Goal: Transaction & Acquisition: Purchase product/service

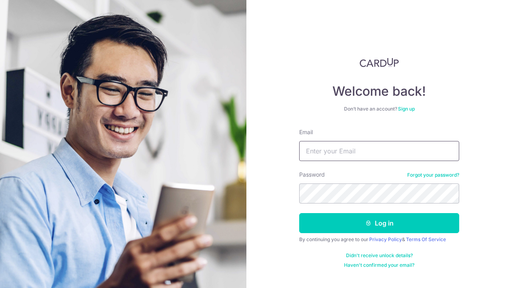
click at [357, 151] on input "Email" at bounding box center [379, 151] width 160 height 20
click at [352, 155] on input "Email" at bounding box center [379, 151] width 160 height 20
click at [261, 94] on div "Welcome back! Don’t have an account? Sign up Email Password Forgot your passwor…" at bounding box center [379, 144] width 266 height 288
click at [319, 151] on input "Email" at bounding box center [379, 151] width 160 height 20
type input "chinghuilim@gmail.com"
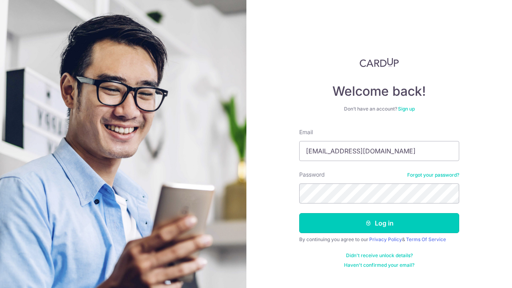
click at [407, 224] on button "Log in" at bounding box center [379, 223] width 160 height 20
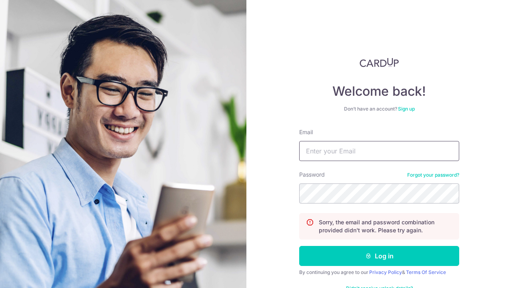
click at [350, 151] on input "Email" at bounding box center [379, 151] width 160 height 20
type input "[EMAIL_ADDRESS][DOMAIN_NAME]"
click at [407, 252] on button "Log in" at bounding box center [379, 256] width 160 height 20
click at [317, 161] on form "Email Password Forgot your password? Sorry, the email and password combination …" at bounding box center [379, 214] width 160 height 173
click at [325, 149] on input "Email" at bounding box center [379, 151] width 160 height 20
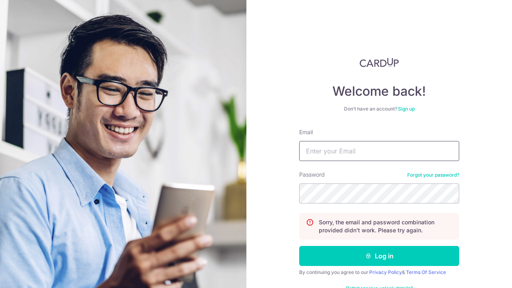
type input "[EMAIL_ADDRESS][DOMAIN_NAME]"
click at [425, 258] on button "Log in" at bounding box center [379, 256] width 160 height 20
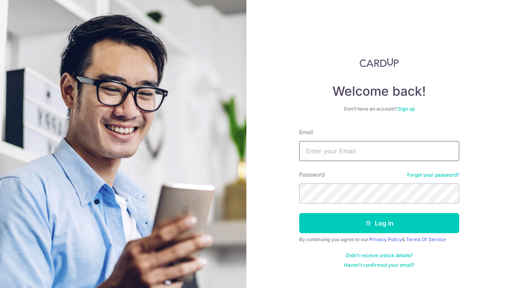
click at [331, 145] on input "Email" at bounding box center [379, 151] width 160 height 20
type input "[EMAIL_ADDRESS][DOMAIN_NAME]"
click at [345, 230] on button "Log in" at bounding box center [379, 223] width 160 height 20
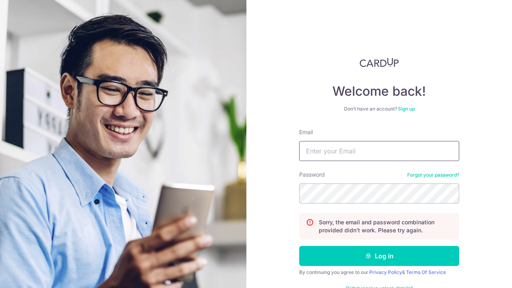
drag, startPoint x: 332, startPoint y: 142, endPoint x: 332, endPoint y: 146, distance: 4.4
click at [332, 142] on input "Email" at bounding box center [379, 151] width 160 height 20
type input "[EMAIL_ADDRESS][DOMAIN_NAME]"
click at [389, 250] on button "Log in" at bounding box center [379, 256] width 160 height 20
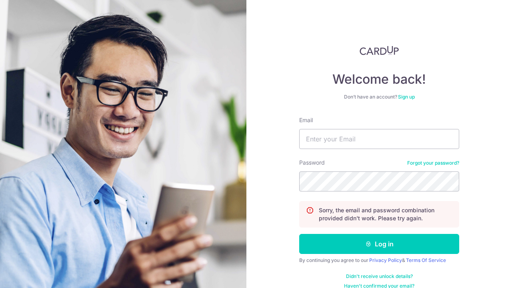
scroll to position [22, 0]
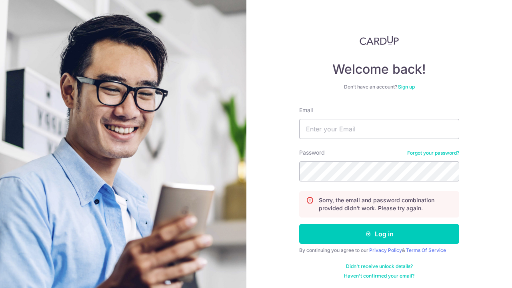
click at [450, 151] on link "Forgot your password?" at bounding box center [433, 153] width 52 height 6
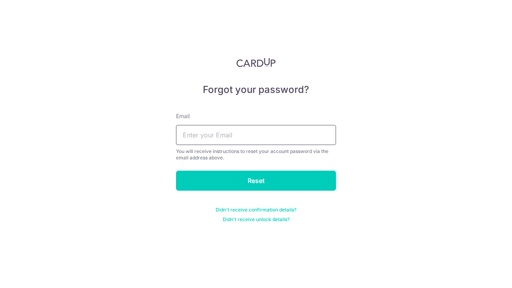
click at [252, 132] on input "text" at bounding box center [256, 135] width 160 height 20
type input "chinghuilim@gmail.com"
click at [284, 179] on input "Reset" at bounding box center [256, 180] width 160 height 20
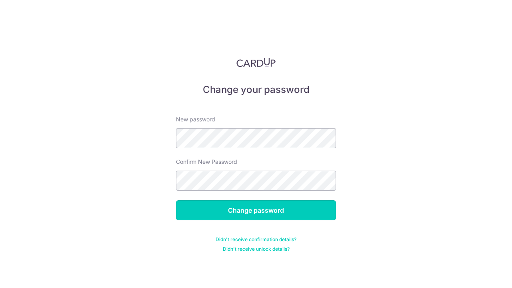
click at [278, 205] on input "Change password" at bounding box center [256, 210] width 160 height 20
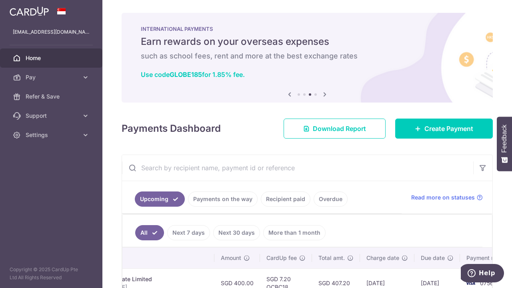
click at [285, 95] on icon at bounding box center [290, 94] width 10 height 10
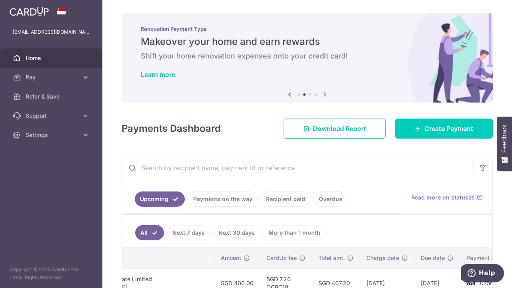
click at [285, 95] on icon at bounding box center [290, 94] width 10 height 10
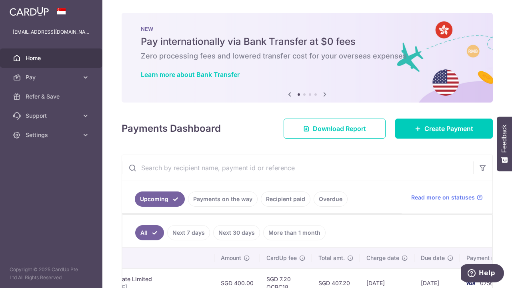
click at [285, 95] on icon at bounding box center [290, 94] width 10 height 10
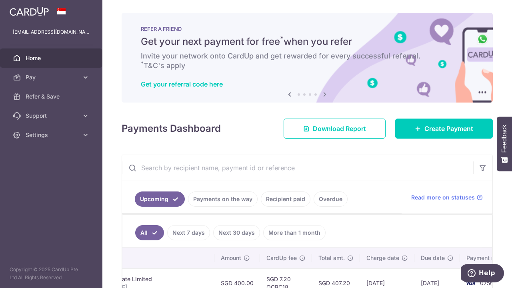
click at [324, 96] on icon at bounding box center [325, 94] width 10 height 10
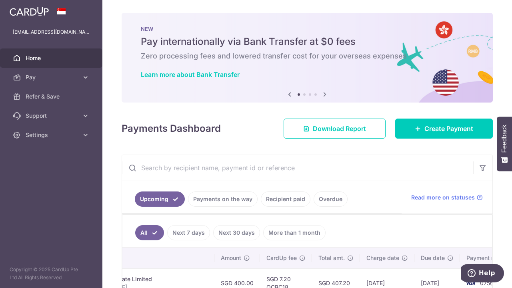
click at [323, 95] on icon at bounding box center [325, 94] width 10 height 10
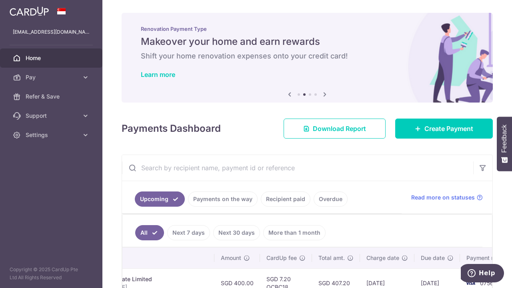
click at [323, 95] on icon at bounding box center [325, 94] width 10 height 10
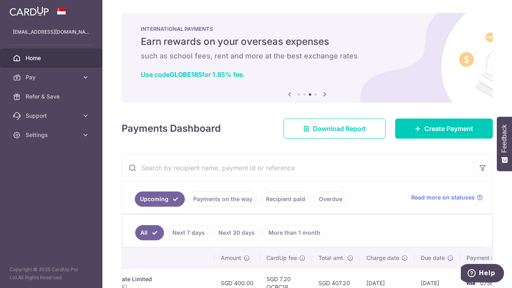
click at [323, 95] on icon at bounding box center [325, 94] width 10 height 10
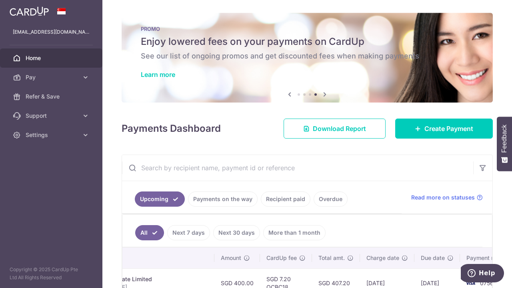
click at [323, 95] on icon at bounding box center [325, 94] width 10 height 10
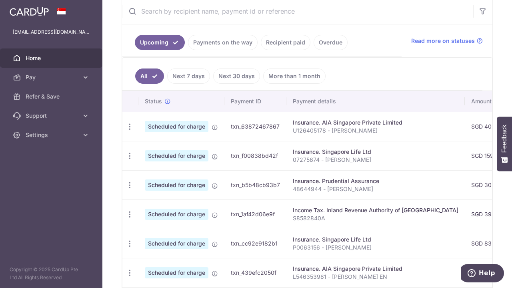
scroll to position [156, 0]
click at [62, 73] on span "Pay" at bounding box center [52, 77] width 53 height 8
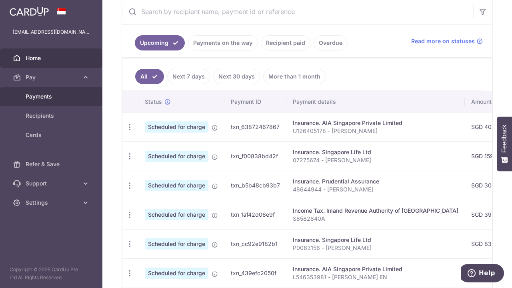
click at [46, 99] on span "Payments" at bounding box center [52, 96] width 53 height 8
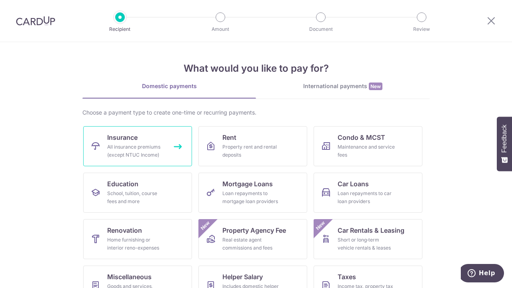
click at [120, 143] on div "All insurance premiums (except NTUC Income)" at bounding box center [136, 151] width 58 height 16
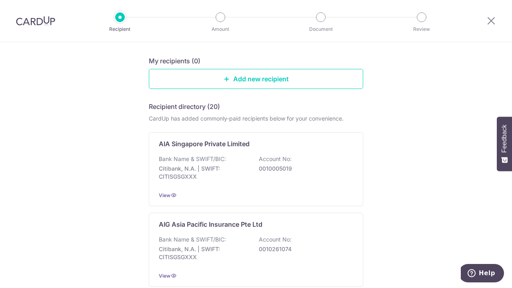
scroll to position [77, 0]
click at [235, 170] on p "Citibank, N.A. | SWIFT: CITISGSGXXX" at bounding box center [204, 172] width 90 height 16
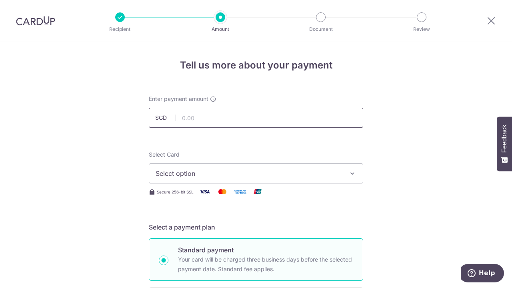
click at [226, 120] on input "text" at bounding box center [256, 118] width 214 height 20
type input "952.54"
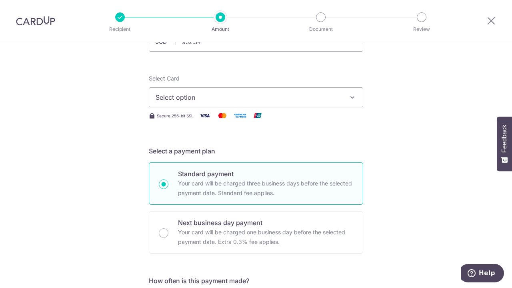
click at [348, 99] on icon "button" at bounding box center [352, 97] width 8 height 8
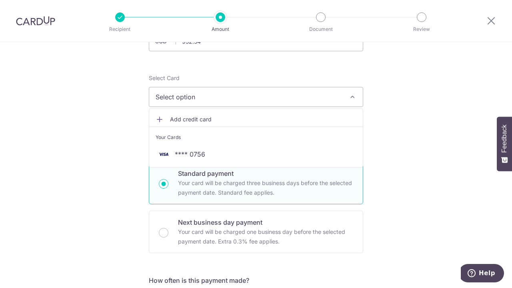
scroll to position [77, 0]
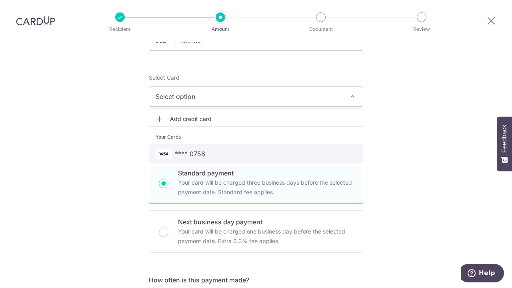
click at [210, 150] on span "**** 0756" at bounding box center [256, 154] width 201 height 10
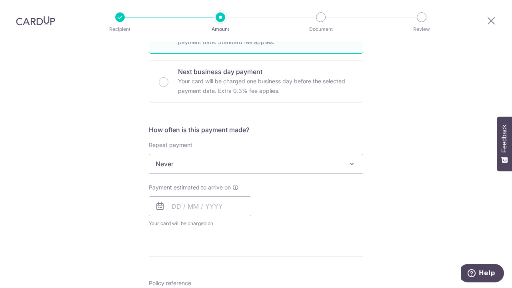
scroll to position [227, 0]
click at [188, 207] on input "text" at bounding box center [200, 206] width 102 height 20
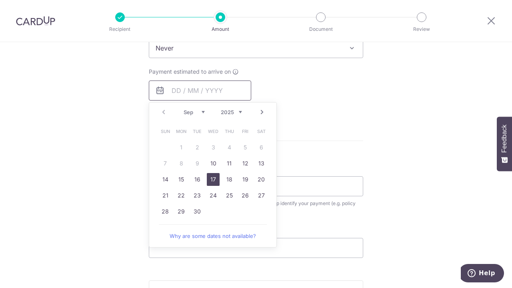
scroll to position [343, 0]
click at [211, 176] on link "17" at bounding box center [213, 178] width 13 height 13
type input "17/09/2025"
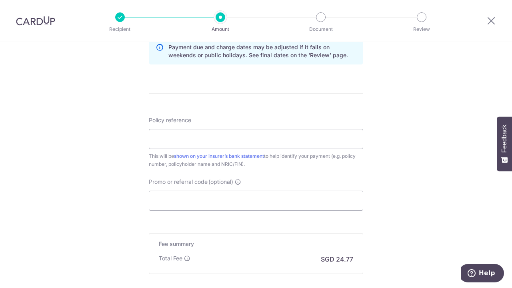
scroll to position [423, 0]
click at [245, 135] on input "Policy reference" at bounding box center [256, 139] width 214 height 20
type input "H240929271, LIM HEE EN"
click at [204, 198] on input "Promo or referral code (optional)" at bounding box center [256, 200] width 214 height 20
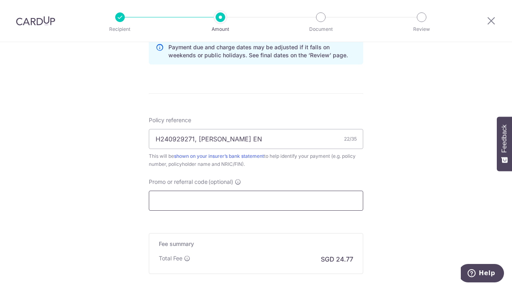
paste input "OCBC195"
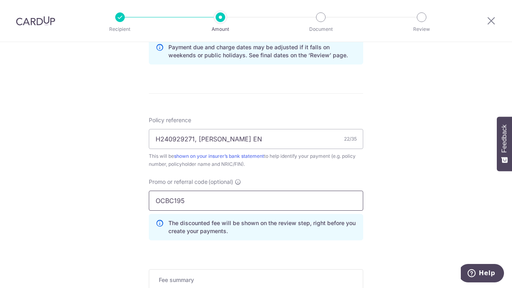
type input "OCBC195"
click at [413, 198] on div "Tell us more about your payment Enter payment amount SGD 952.54 952.54 Select C…" at bounding box center [256, 15] width 512 height 793
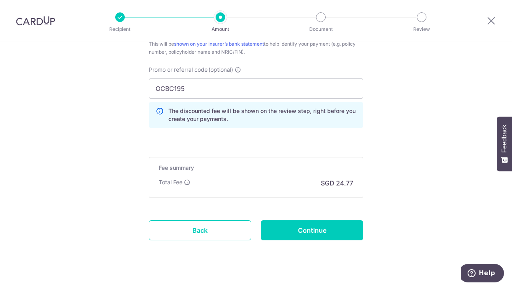
scroll to position [545, 0]
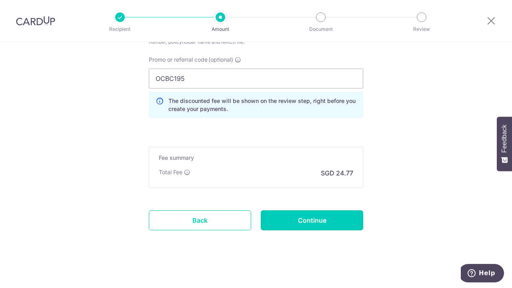
click at [344, 226] on input "Continue" at bounding box center [312, 220] width 102 height 20
type input "Create Schedule"
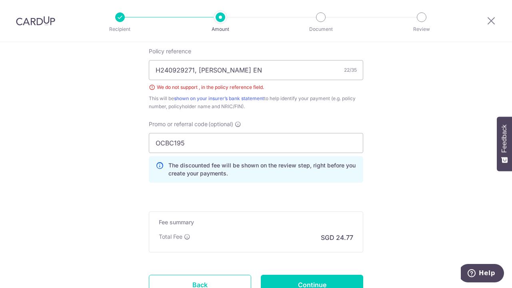
scroll to position [491, 0]
drag, startPoint x: 196, startPoint y: 68, endPoint x: 201, endPoint y: 61, distance: 9.0
click at [196, 68] on input "H240929271, [PERSON_NAME] EN" at bounding box center [256, 70] width 214 height 20
type input "H240929271 [PERSON_NAME] EN"
click at [328, 281] on input "Continue" at bounding box center [312, 284] width 102 height 20
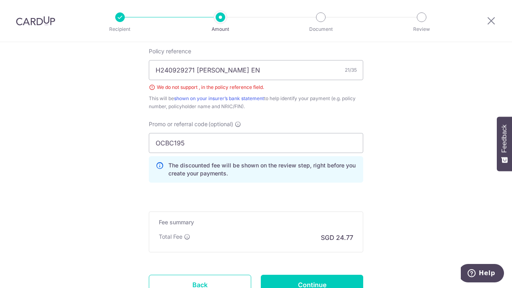
type input "Create Schedule"
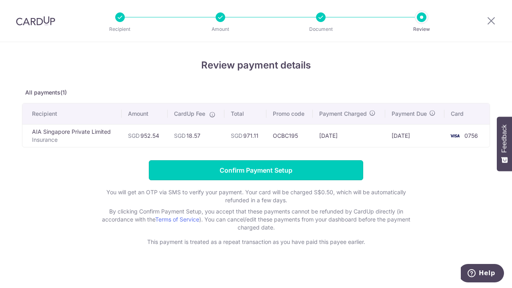
click at [306, 175] on input "Confirm Payment Setup" at bounding box center [256, 170] width 214 height 20
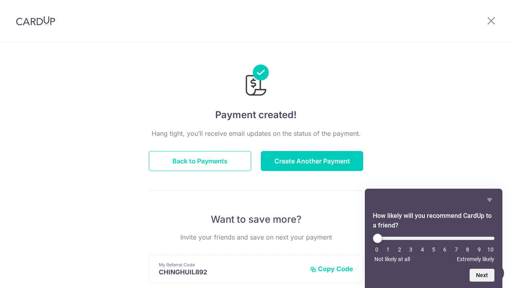
click at [491, 196] on icon "Hide survey" at bounding box center [490, 200] width 10 height 10
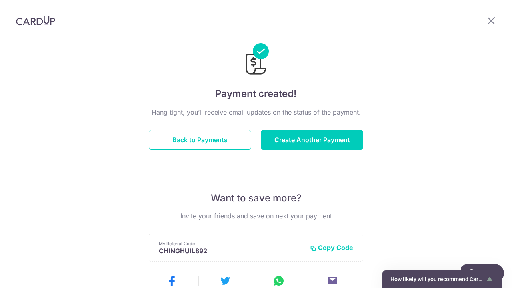
scroll to position [21, 0]
click at [237, 141] on button "Back to Payments" at bounding box center [200, 140] width 102 height 20
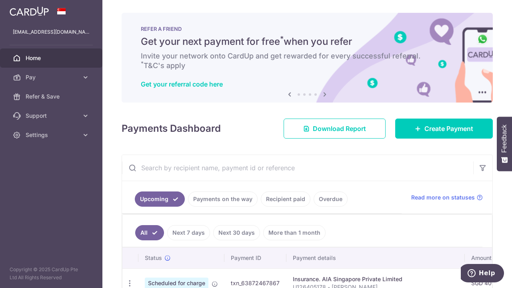
click at [64, 81] on link "Pay" at bounding box center [51, 77] width 102 height 19
click at [70, 138] on span "Settings" at bounding box center [52, 135] width 53 height 8
click at [321, 93] on icon at bounding box center [325, 94] width 10 height 10
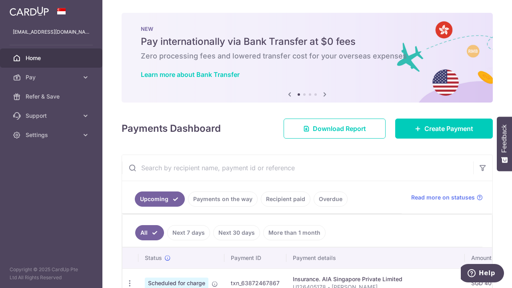
click at [321, 93] on icon at bounding box center [325, 94] width 10 height 10
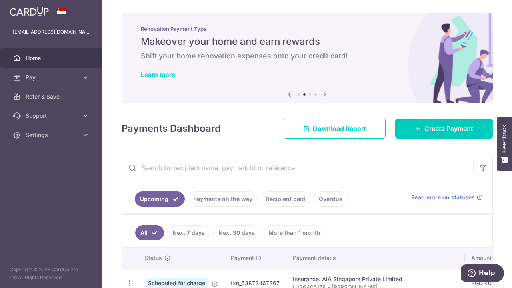
click at [321, 93] on icon at bounding box center [325, 94] width 10 height 10
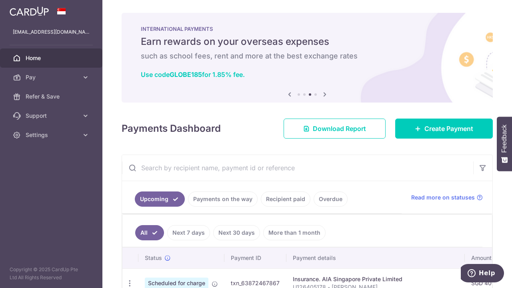
click at [321, 93] on icon at bounding box center [325, 94] width 10 height 10
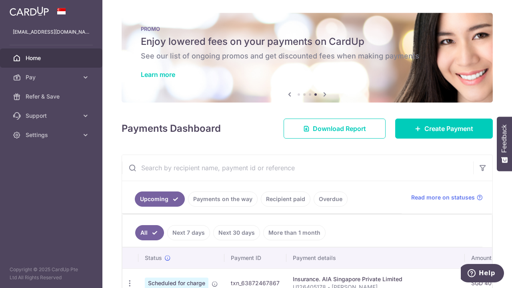
click at [321, 93] on icon at bounding box center [325, 94] width 10 height 10
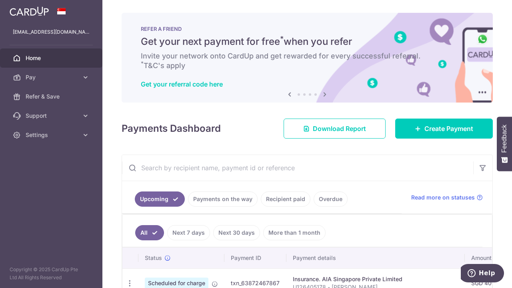
click at [321, 93] on icon at bounding box center [325, 94] width 10 height 10
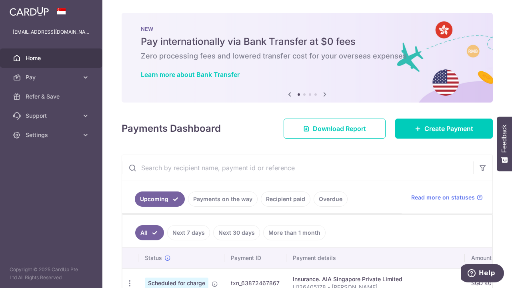
click at [44, 128] on link "Settings" at bounding box center [51, 134] width 102 height 19
click at [56, 176] on span "Logout" at bounding box center [52, 173] width 53 height 8
